Goal: Go to known website: Go to known website

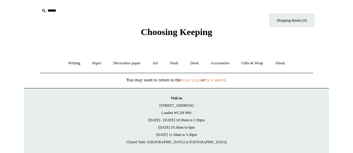
click at [187, 80] on link "home page" at bounding box center [191, 79] width 20 height 5
